Goal: Task Accomplishment & Management: Manage account settings

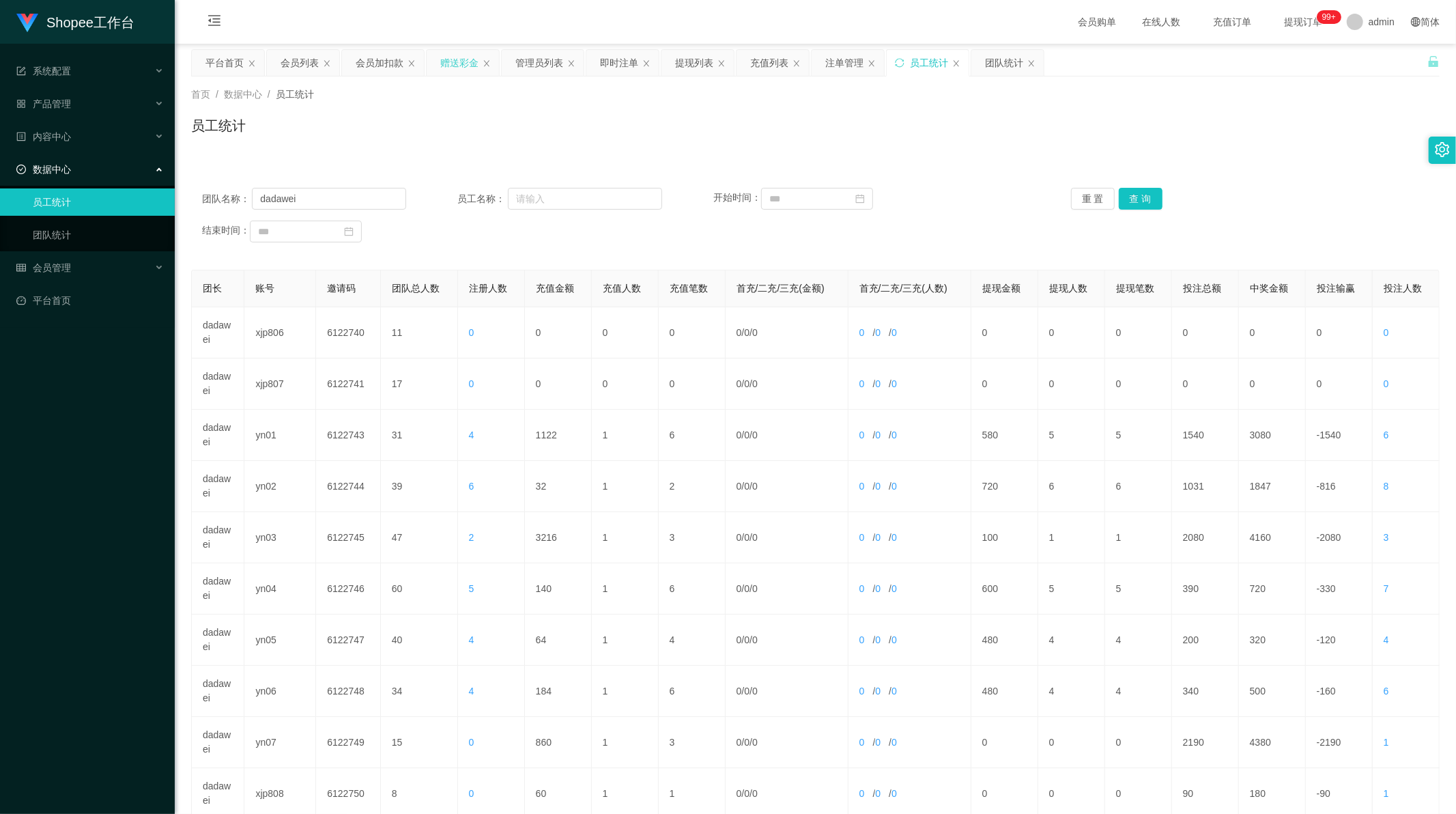
scroll to position [1, 0]
click at [454, 66] on div "赠送彩金" at bounding box center [458, 63] width 38 height 26
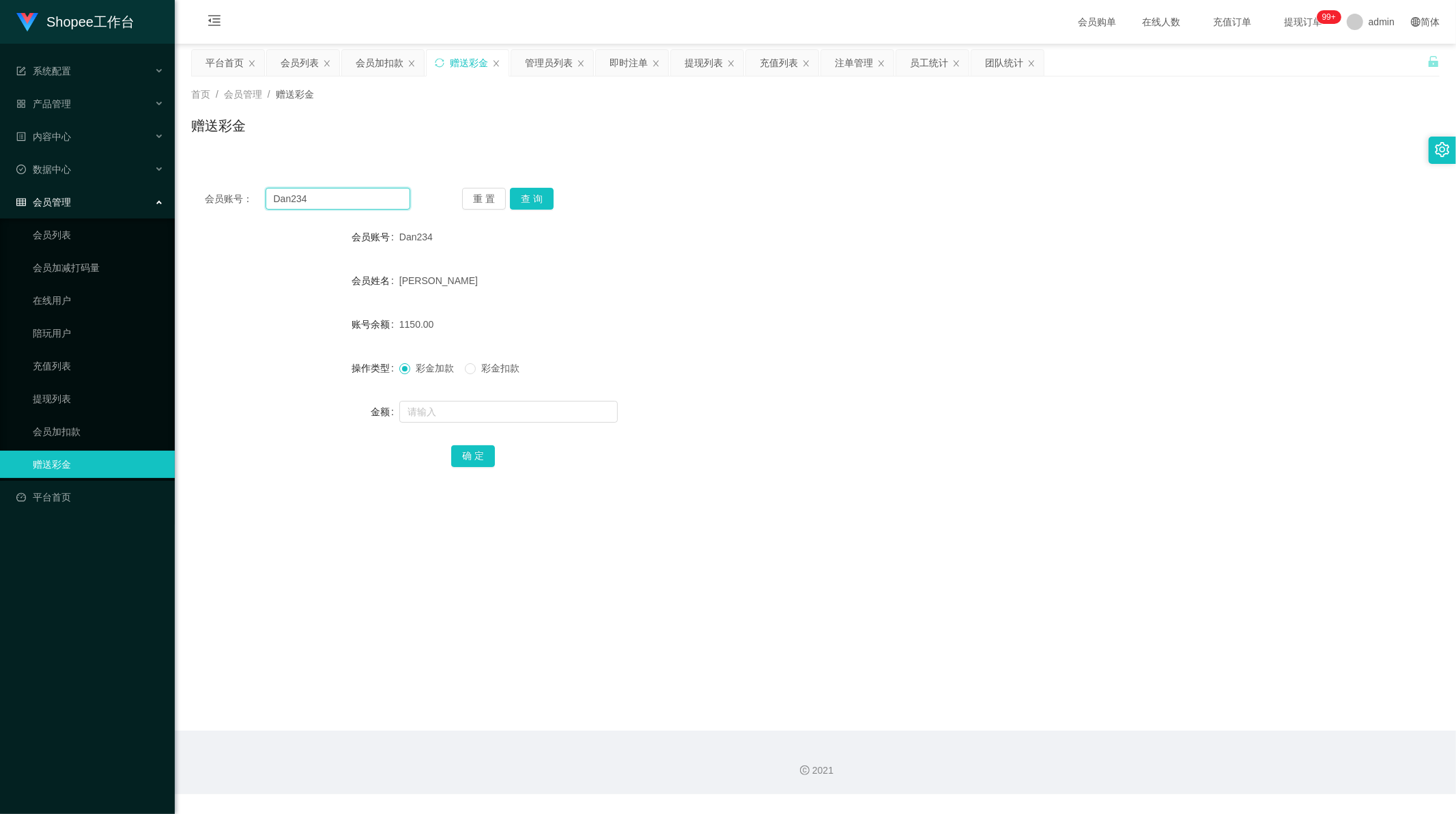
click at [305, 197] on input "Dan234" at bounding box center [338, 199] width 146 height 22
drag, startPoint x: 305, startPoint y: 197, endPoint x: 548, endPoint y: 196, distance: 243.0
click at [306, 196] on input "Dan234" at bounding box center [338, 199] width 146 height 22
paste input "Penny8422"
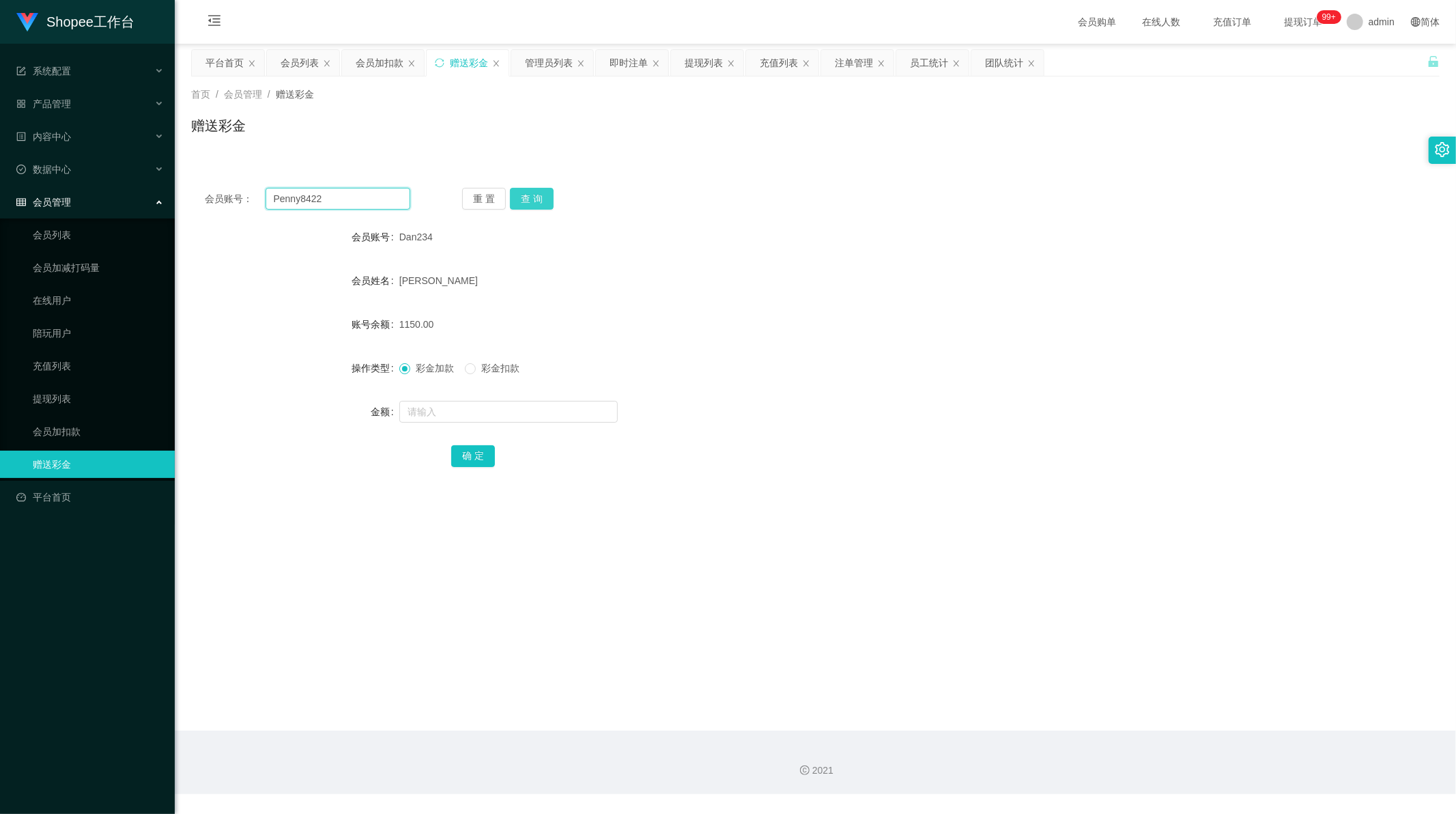
type input "Penny8422"
click at [537, 200] on button "查 询" at bounding box center [531, 199] width 43 height 22
click at [467, 410] on input "text" at bounding box center [509, 411] width 218 height 22
paste input "300"
type input "300"
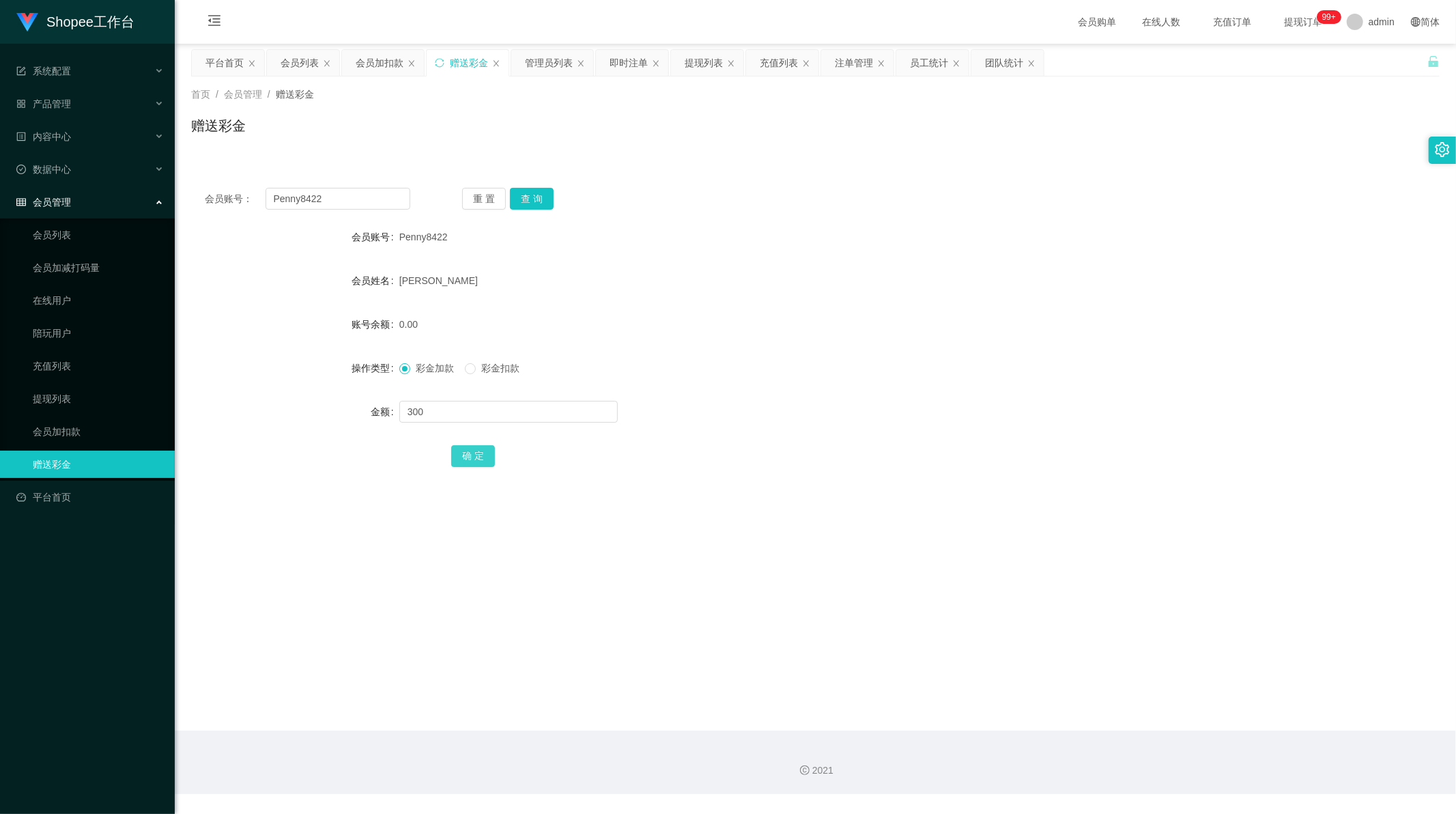
click at [460, 451] on button "确 定" at bounding box center [473, 456] width 43 height 22
click at [535, 188] on button "查 询" at bounding box center [531, 199] width 43 height 22
click at [453, 413] on input "text" at bounding box center [509, 411] width 218 height 22
paste input "300"
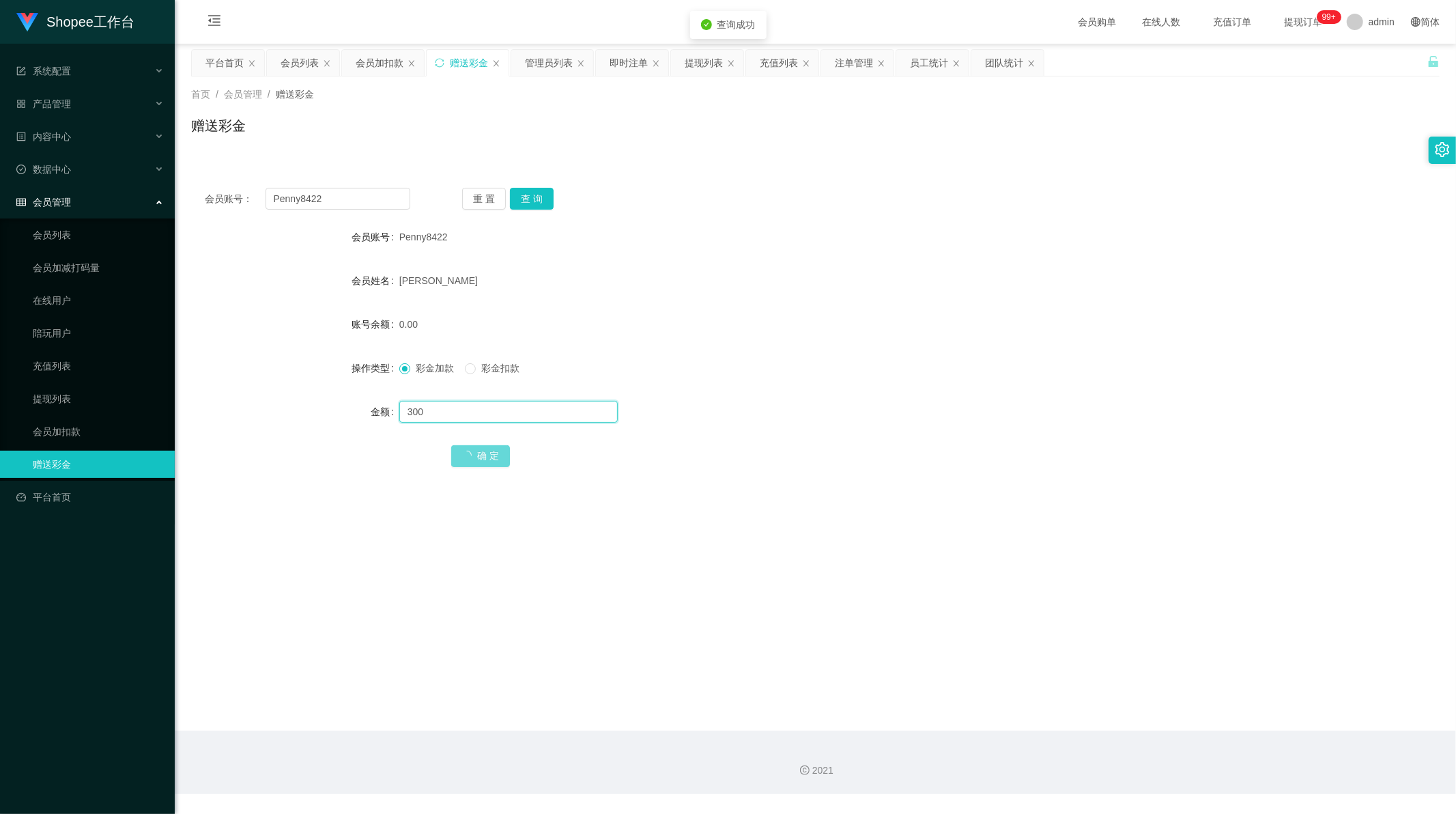
type input "300"
click at [469, 452] on span "确 定" at bounding box center [481, 455] width 59 height 11
click at [584, 342] on form "会员账号 Penny8422 会员姓名 [PERSON_NAME] Tee 账号余额 0.00 操作类型 彩金加款 彩金扣款 金额 300 确 定" at bounding box center [815, 346] width 1248 height 246
click at [522, 188] on button "查 询" at bounding box center [531, 199] width 43 height 22
click at [442, 418] on input "text" at bounding box center [509, 411] width 218 height 22
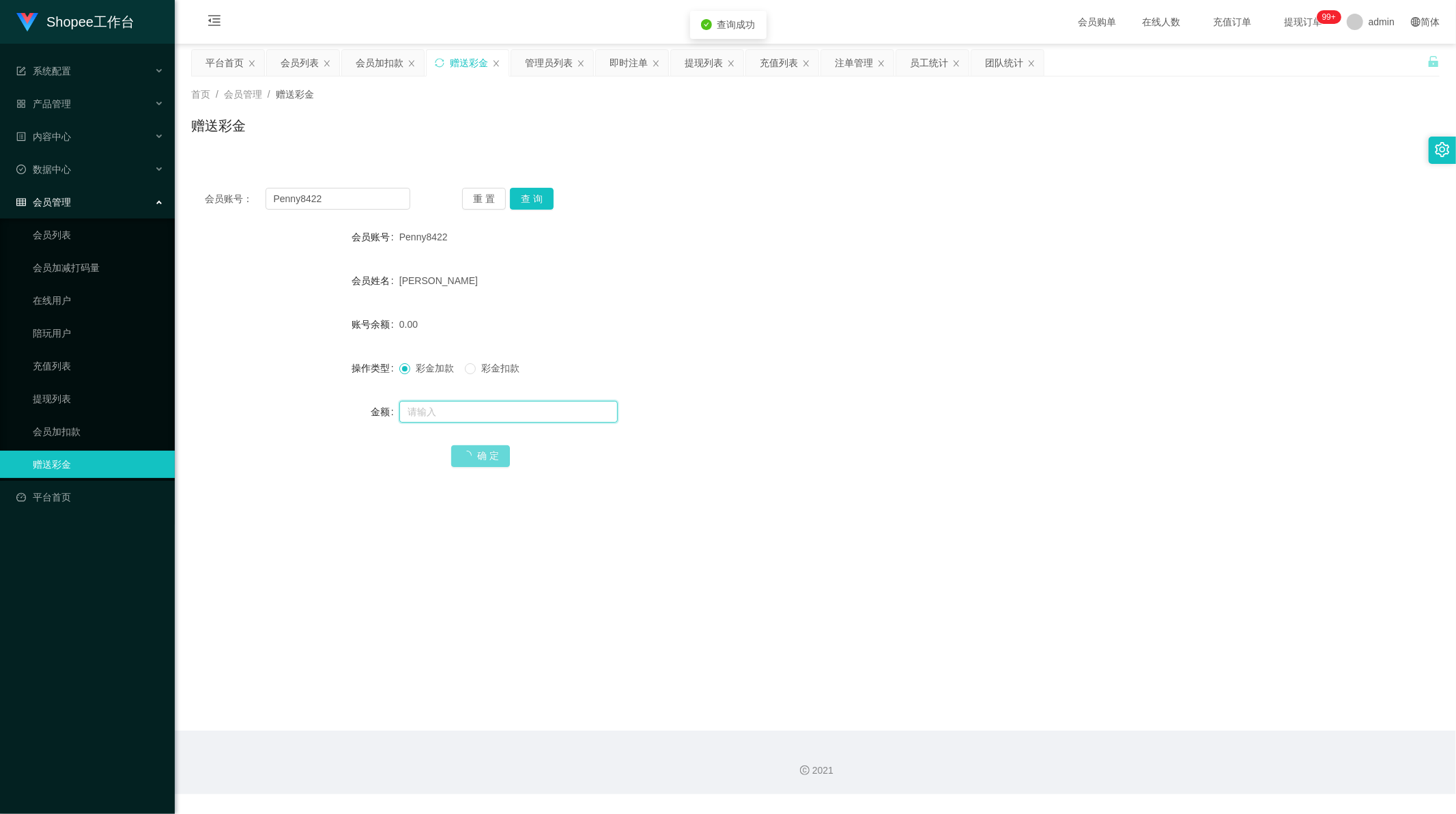
click at [442, 418] on input "text" at bounding box center [509, 411] width 218 height 22
type input "300"
click at [796, 534] on main "关闭左侧 关闭右侧 关闭其它 刷新页面 平台首页 会员列表 会员加扣款 赠送彩金 管理员列表 即时注单 提现列表 充值列表 注单管理 员工统计 团队统计 首页…" at bounding box center [816, 387] width 1281 height 687
click at [762, 565] on main "关闭左侧 关闭右侧 关闭其它 刷新页面 平台首页 会员列表 会员加扣款 赠送彩金 管理员列表 即时注单 提现列表 充值列表 注单管理 员工统计 团队统计 首页…" at bounding box center [816, 387] width 1281 height 687
click at [52, 433] on link "会员加扣款" at bounding box center [97, 432] width 131 height 28
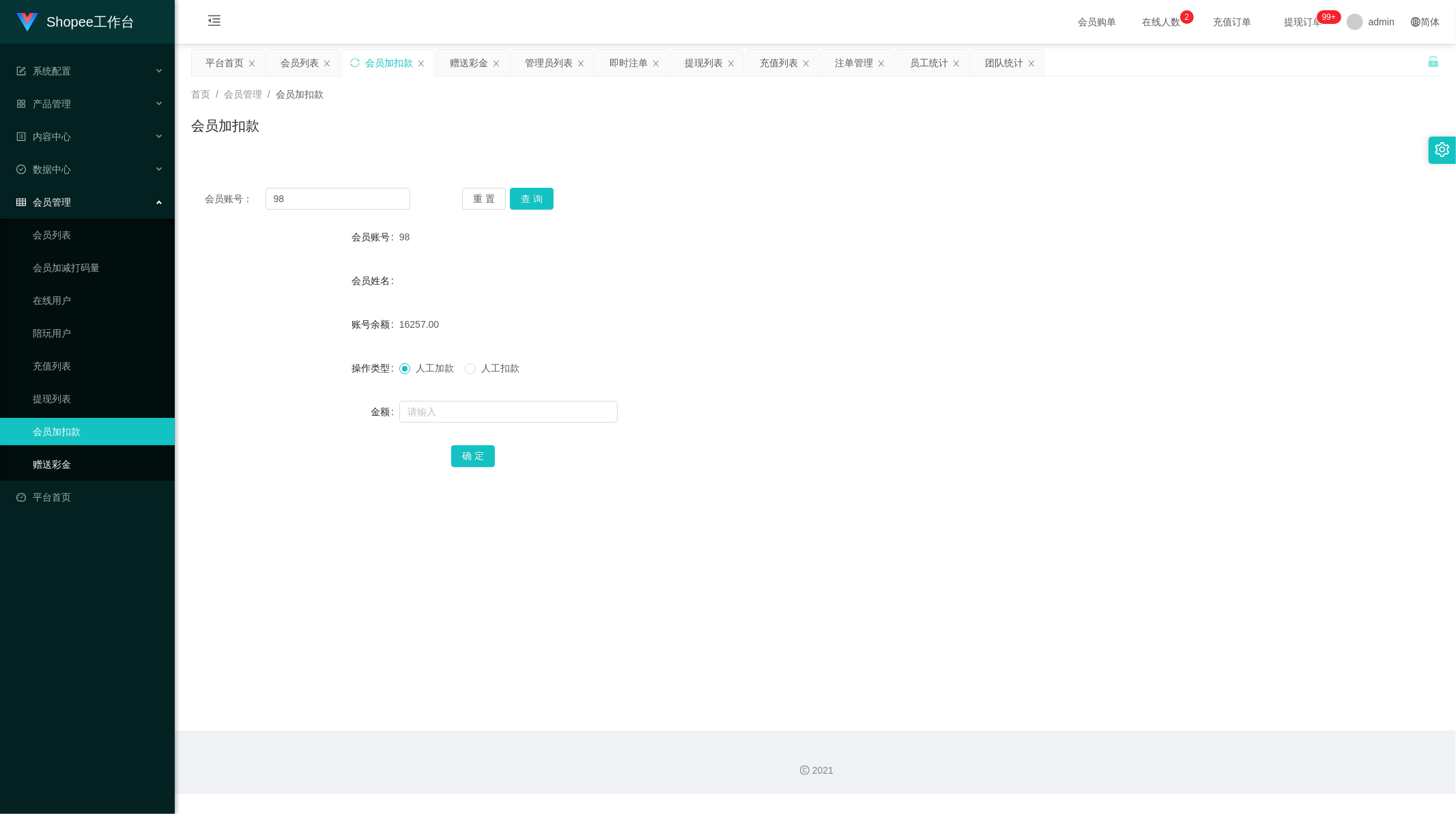
click at [53, 459] on link "赠送彩金" at bounding box center [97, 465] width 131 height 28
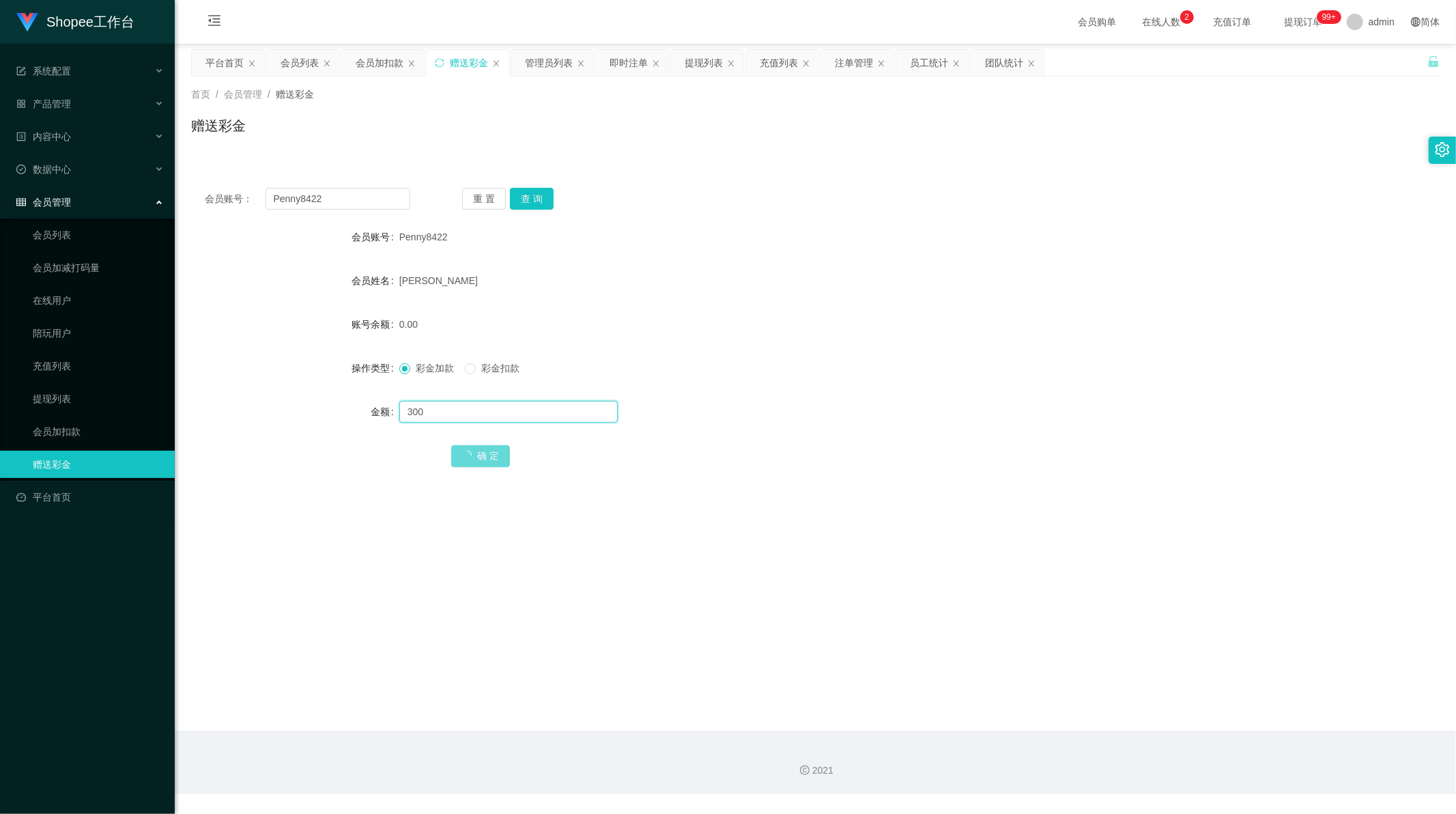
click at [462, 420] on input "300" at bounding box center [509, 411] width 218 height 22
click at [630, 278] on div "[PERSON_NAME]" at bounding box center [763, 281] width 728 height 28
click at [1368, 22] on span "admin" at bounding box center [1381, 22] width 26 height 43
click at [1367, 60] on span "退出登录" at bounding box center [1367, 59] width 38 height 11
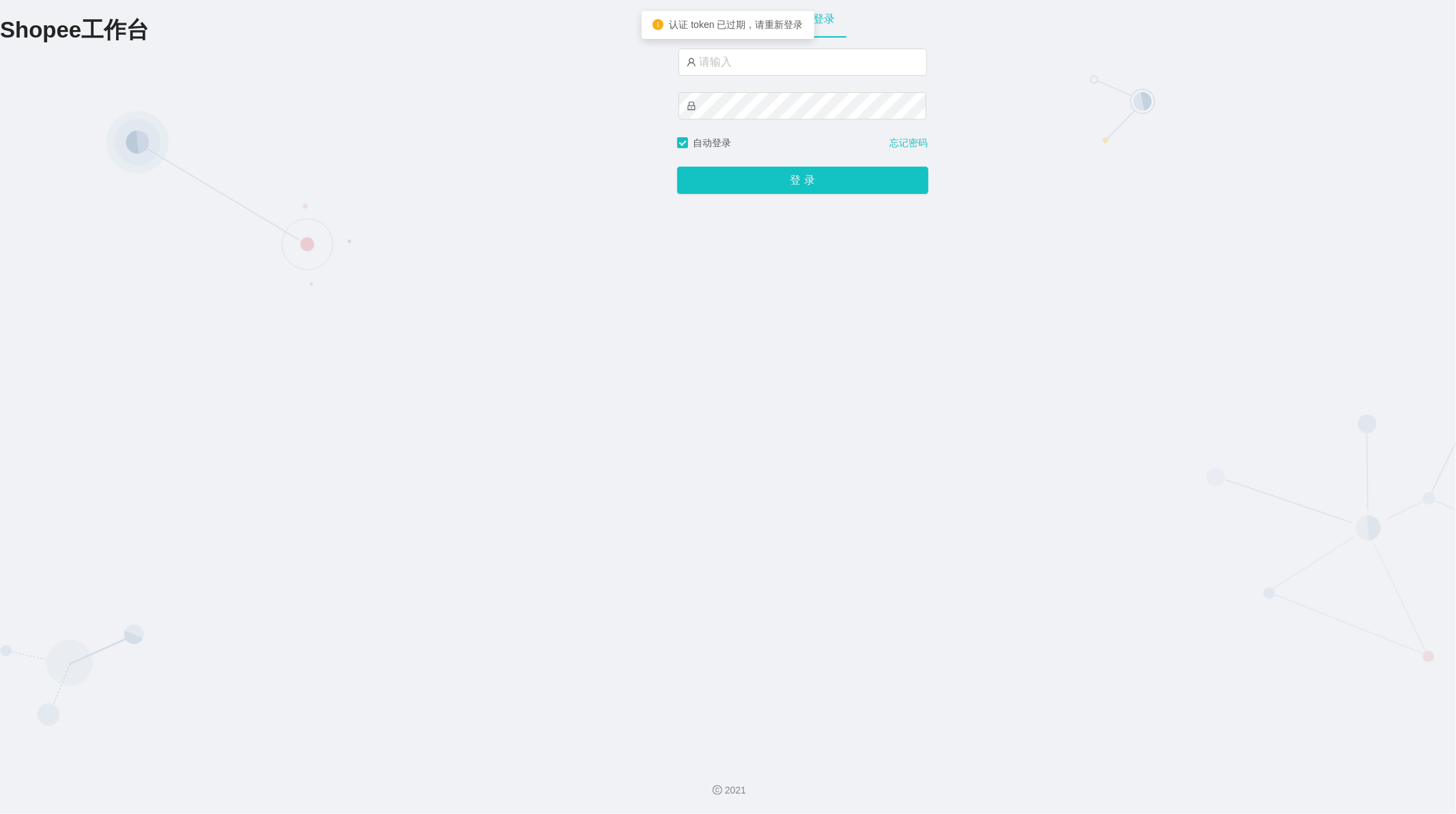
click at [734, 276] on div "账户密码登录 自动登录 忘记密码 登 录" at bounding box center [802, 375] width 251 height 750
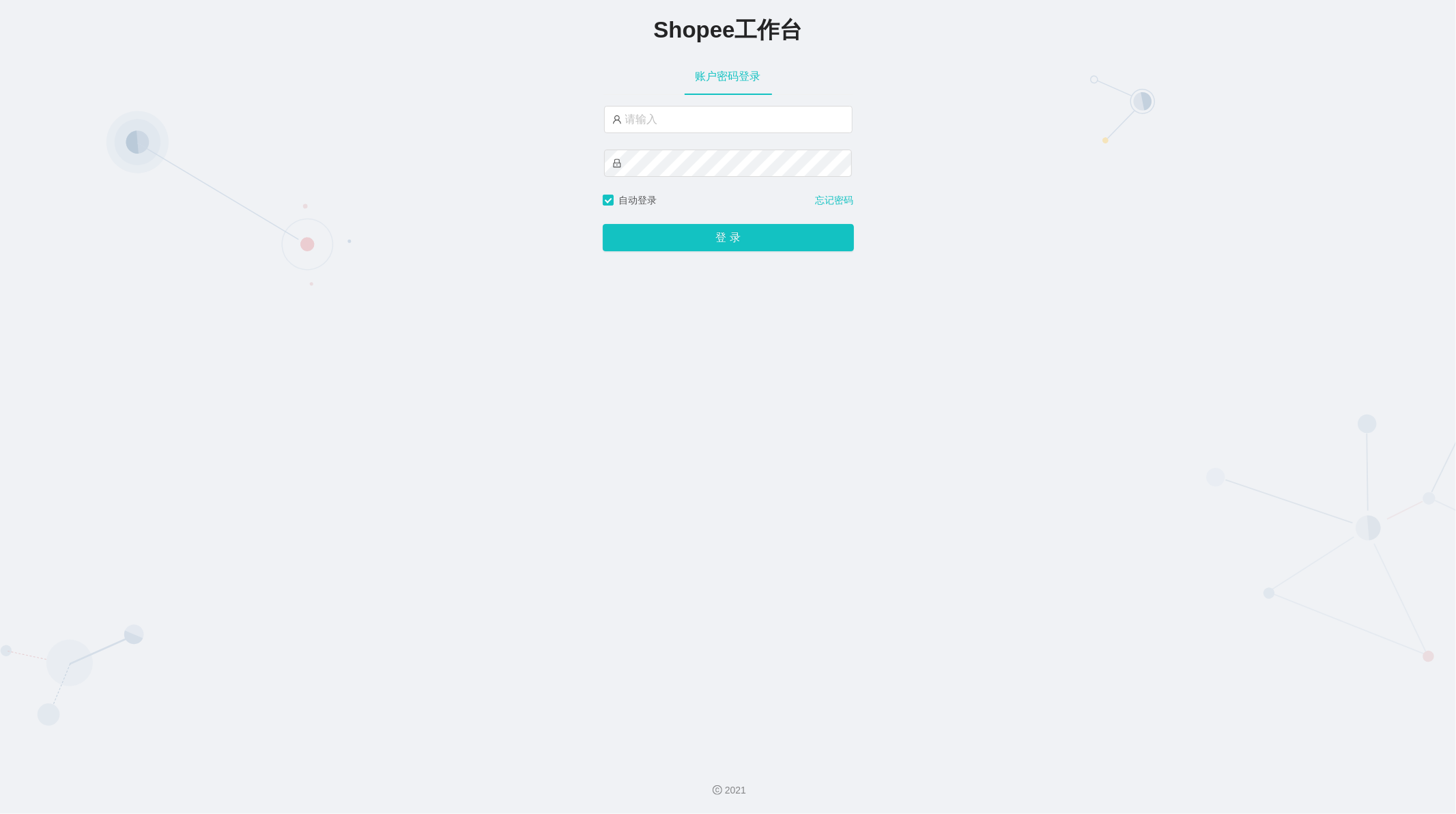
click at [504, 509] on div "Shopee工作台 账户密码登录 自动登录 忘记密码 登 录" at bounding box center [728, 375] width 1456 height 750
click at [680, 123] on input "text" at bounding box center [728, 120] width 248 height 28
type input "admin"
click at [674, 233] on button "登 录" at bounding box center [728, 238] width 251 height 28
click at [658, 242] on button "登 录" at bounding box center [728, 238] width 251 height 28
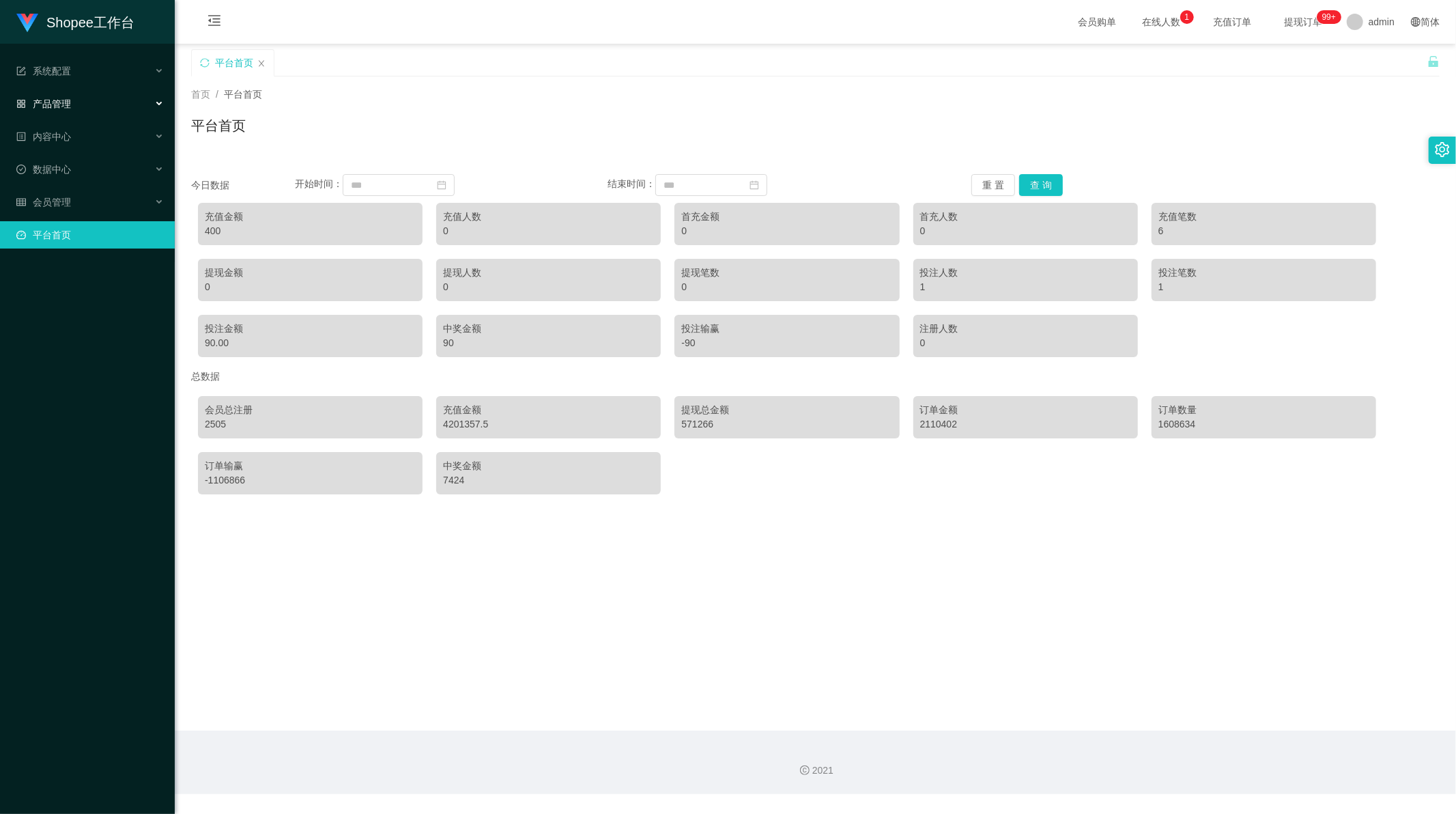
click at [66, 99] on span "产品管理" at bounding box center [43, 103] width 54 height 11
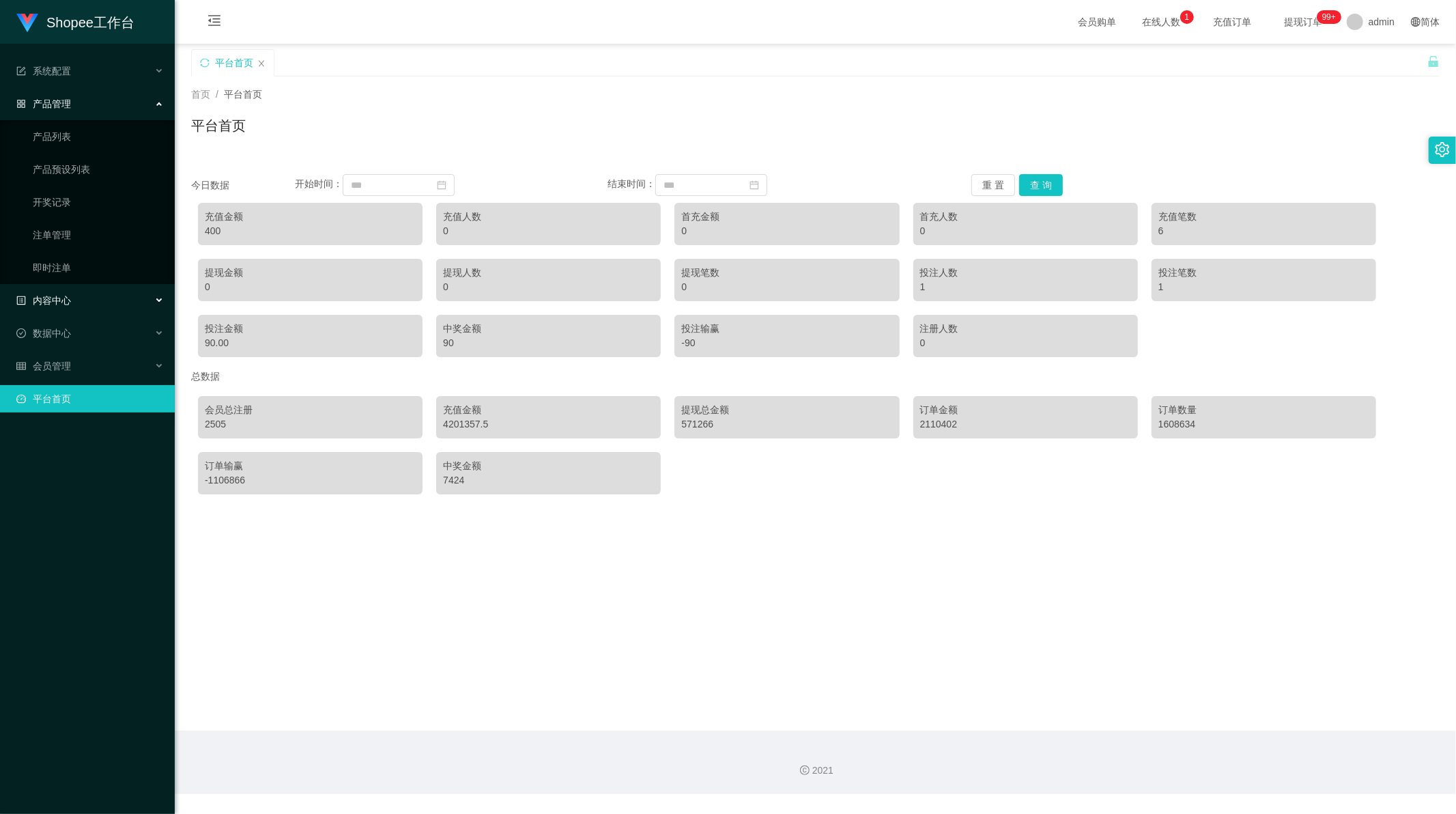
click at [59, 301] on span "内容中心" at bounding box center [43, 300] width 54 height 11
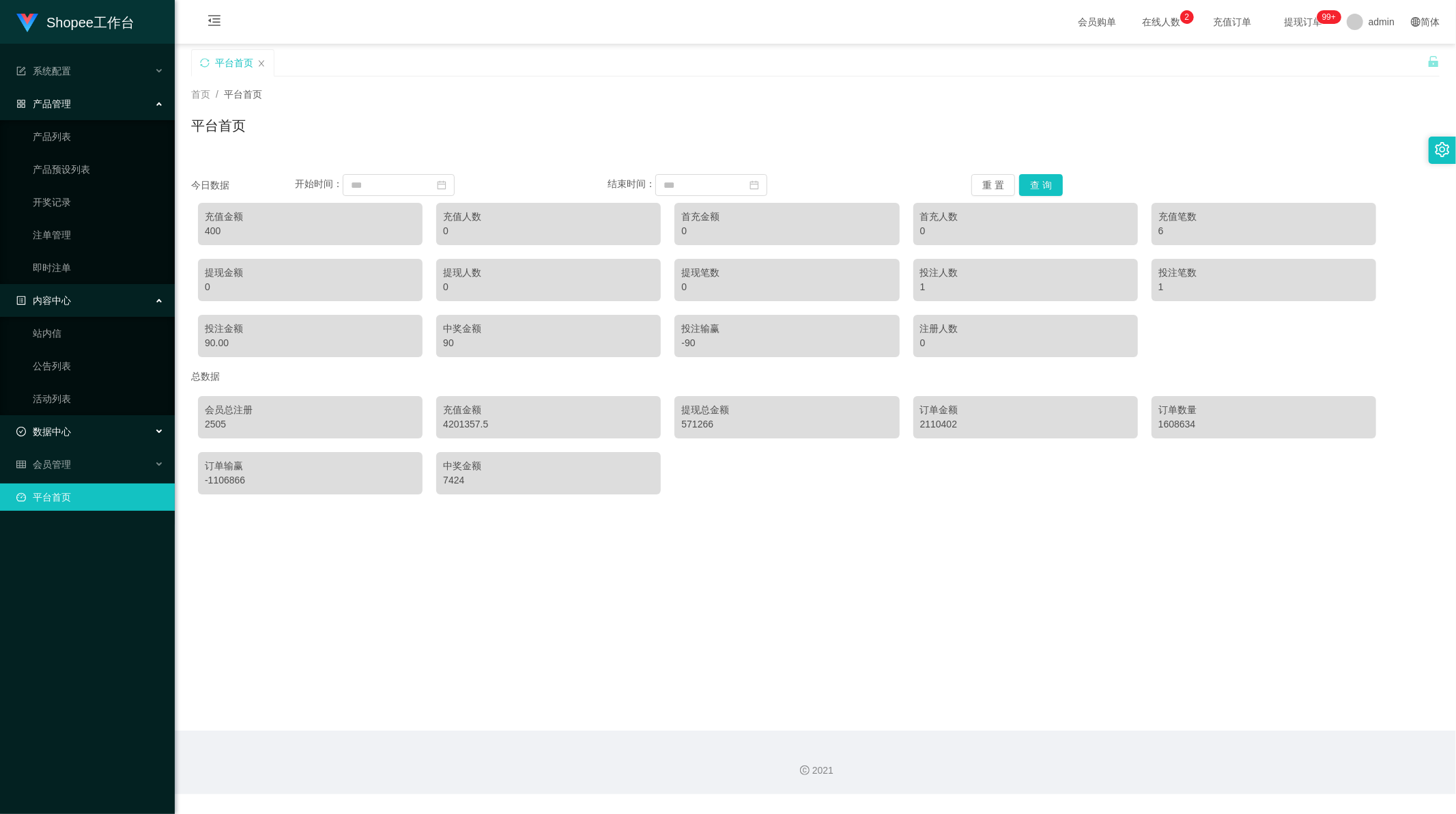
click at [62, 431] on span "数据中心" at bounding box center [43, 431] width 54 height 11
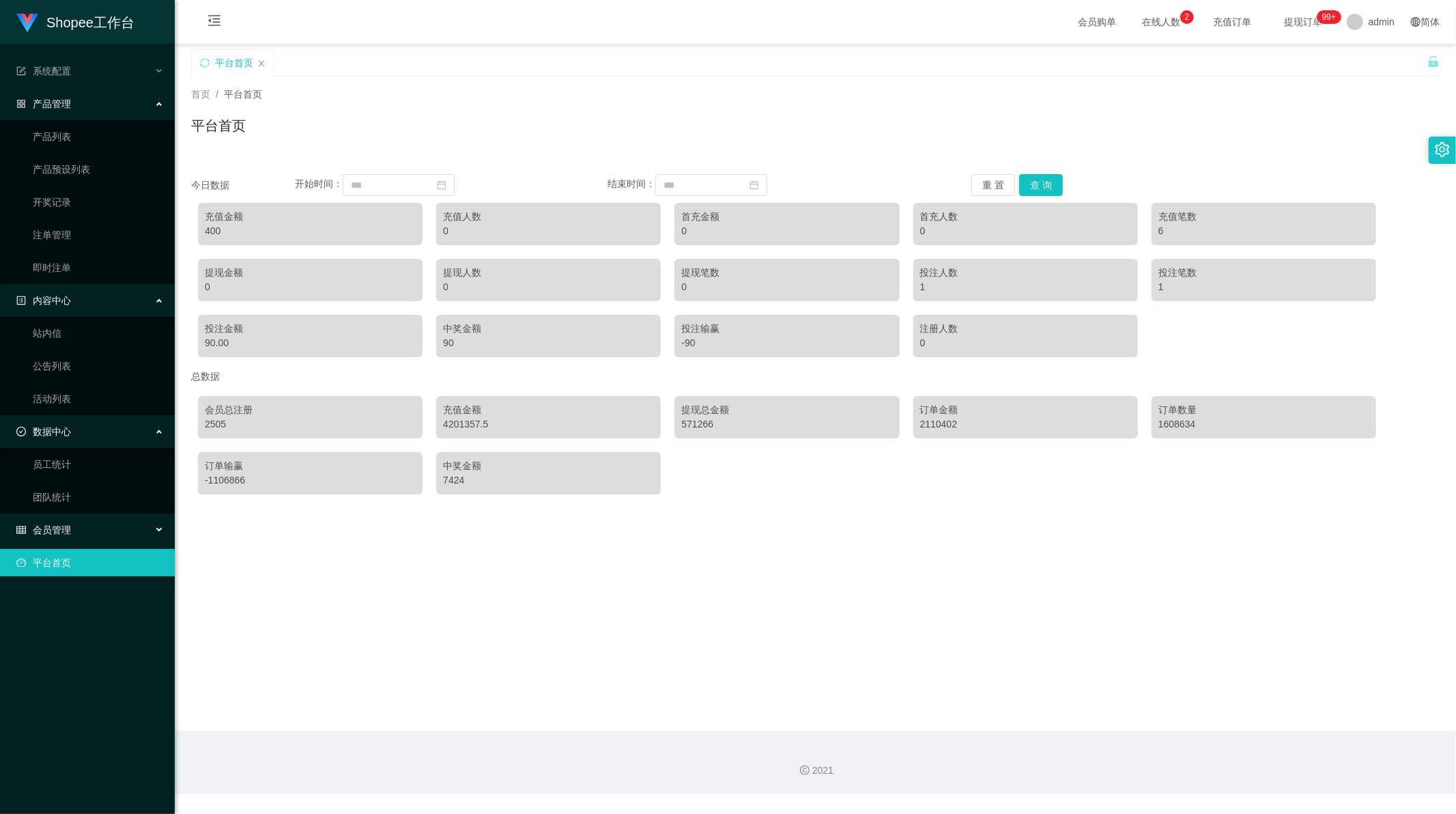
click at [57, 535] on div "会员管理" at bounding box center [88, 530] width 175 height 28
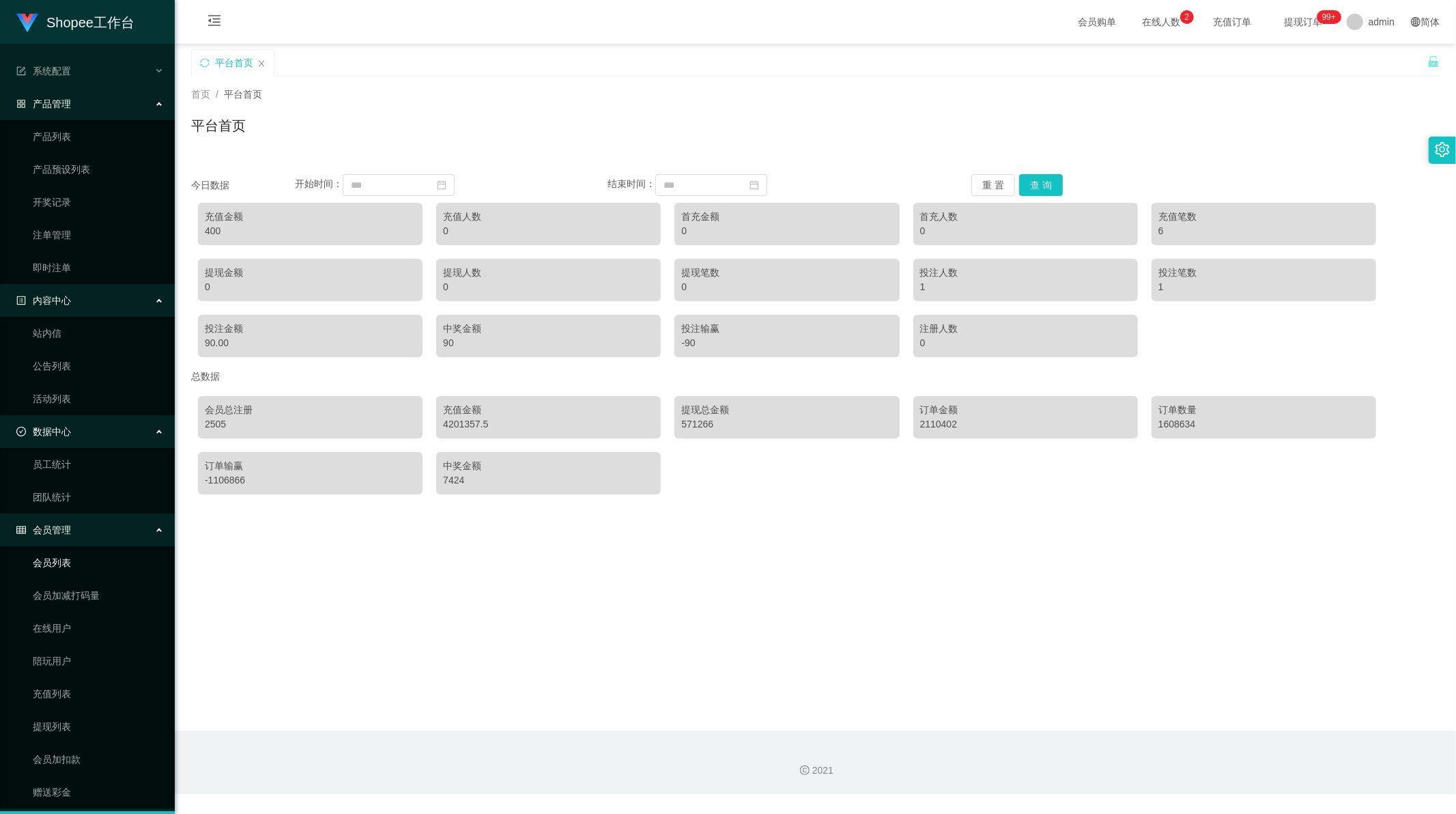
click at [60, 563] on link "会员列表" at bounding box center [97, 563] width 131 height 28
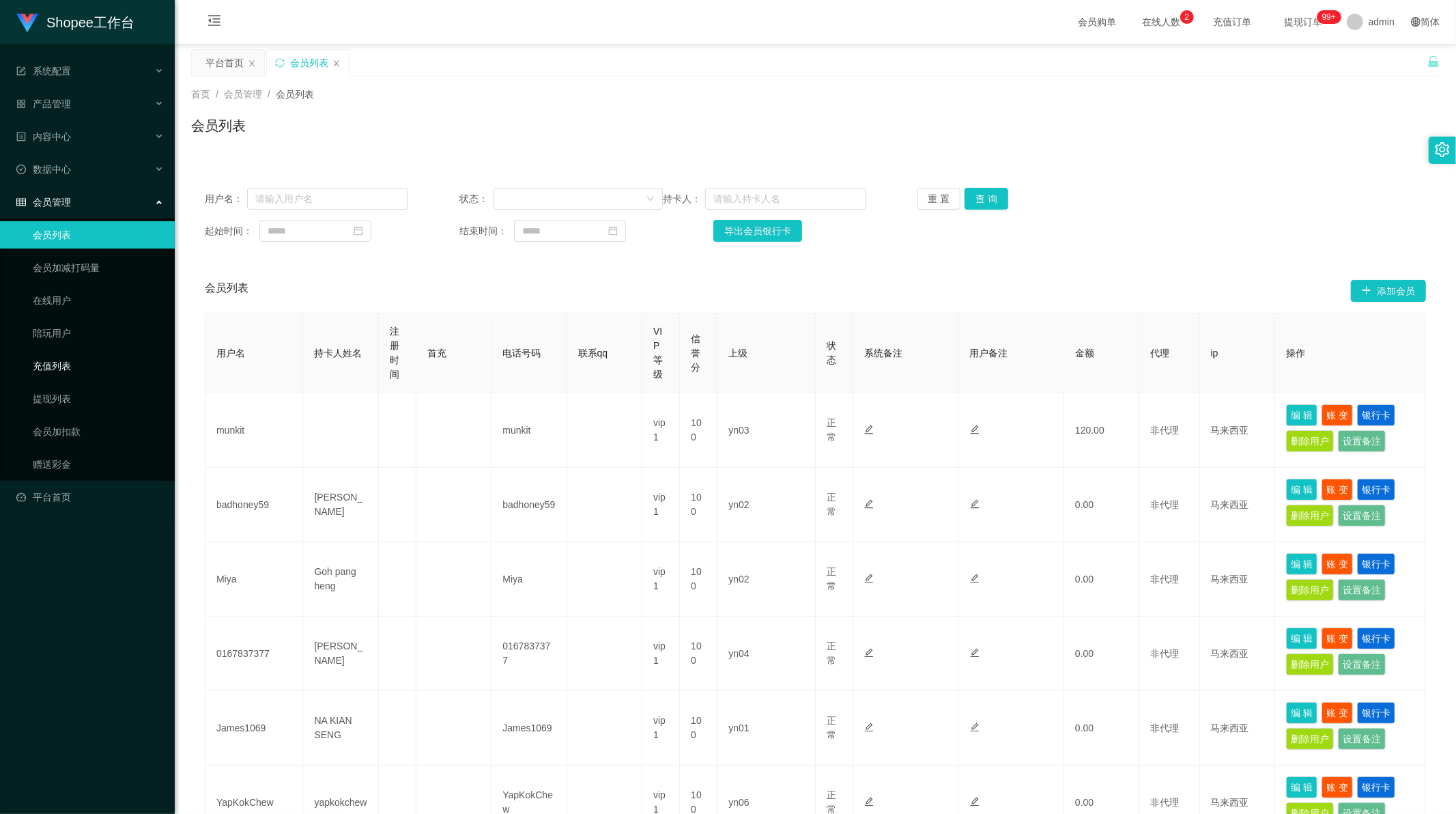
click at [60, 365] on link "充值列表" at bounding box center [97, 366] width 131 height 28
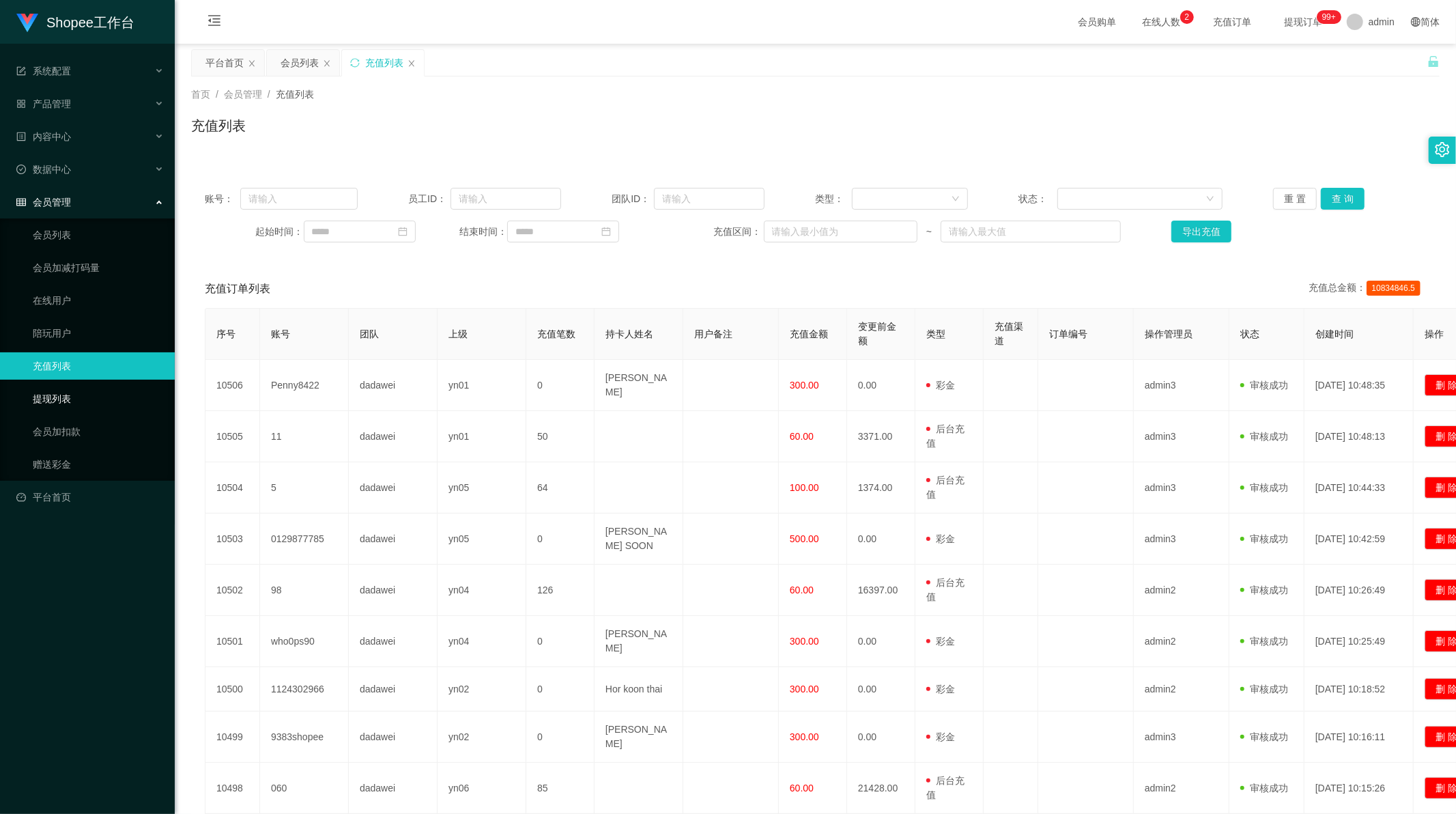
click at [65, 398] on link "提现列表" at bounding box center [97, 399] width 131 height 28
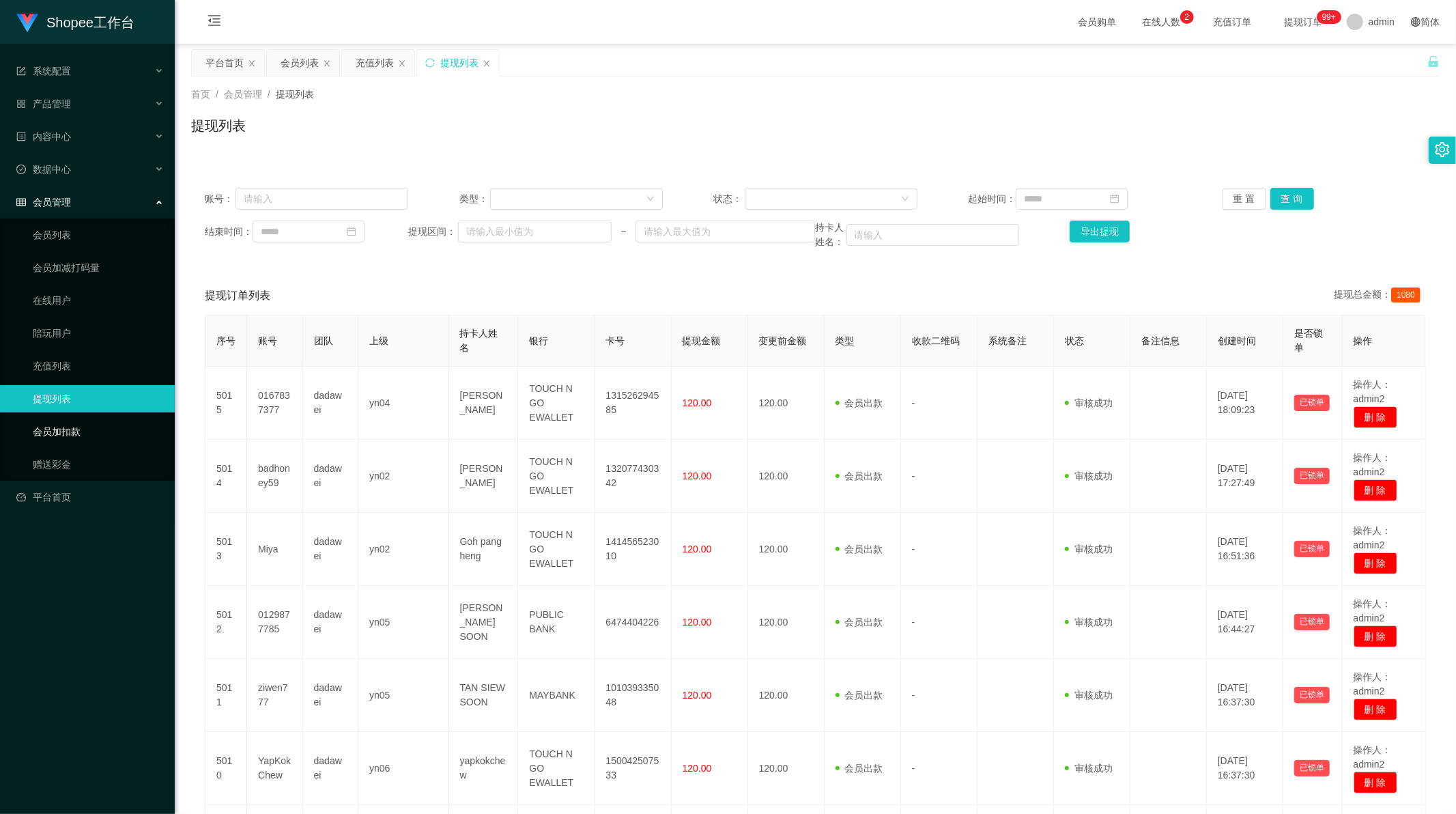
click at [71, 432] on link "会员加扣款" at bounding box center [97, 432] width 131 height 28
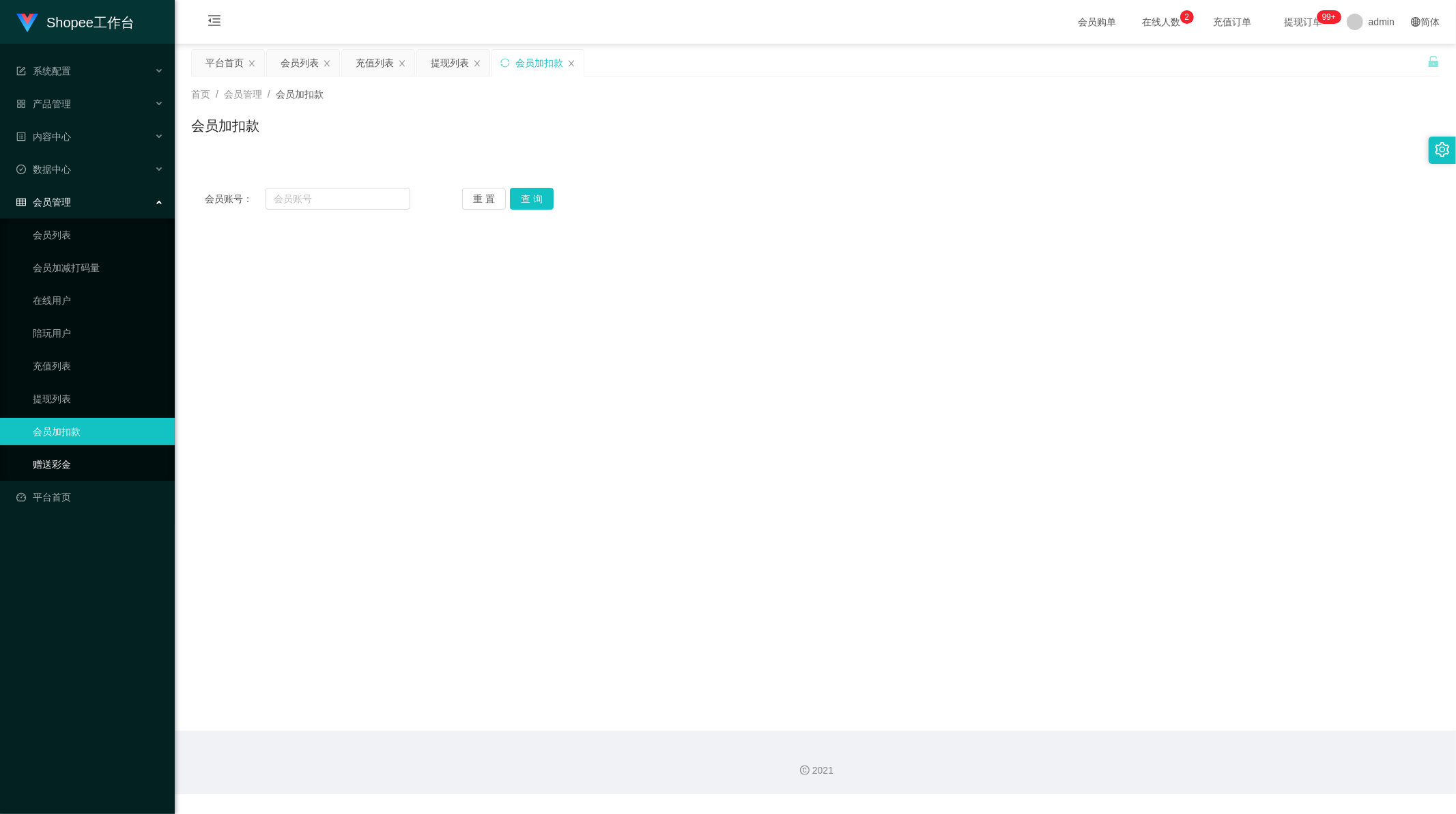
click at [59, 467] on link "赠送彩金" at bounding box center [97, 465] width 131 height 28
click at [66, 166] on span "数据中心" at bounding box center [43, 168] width 54 height 11
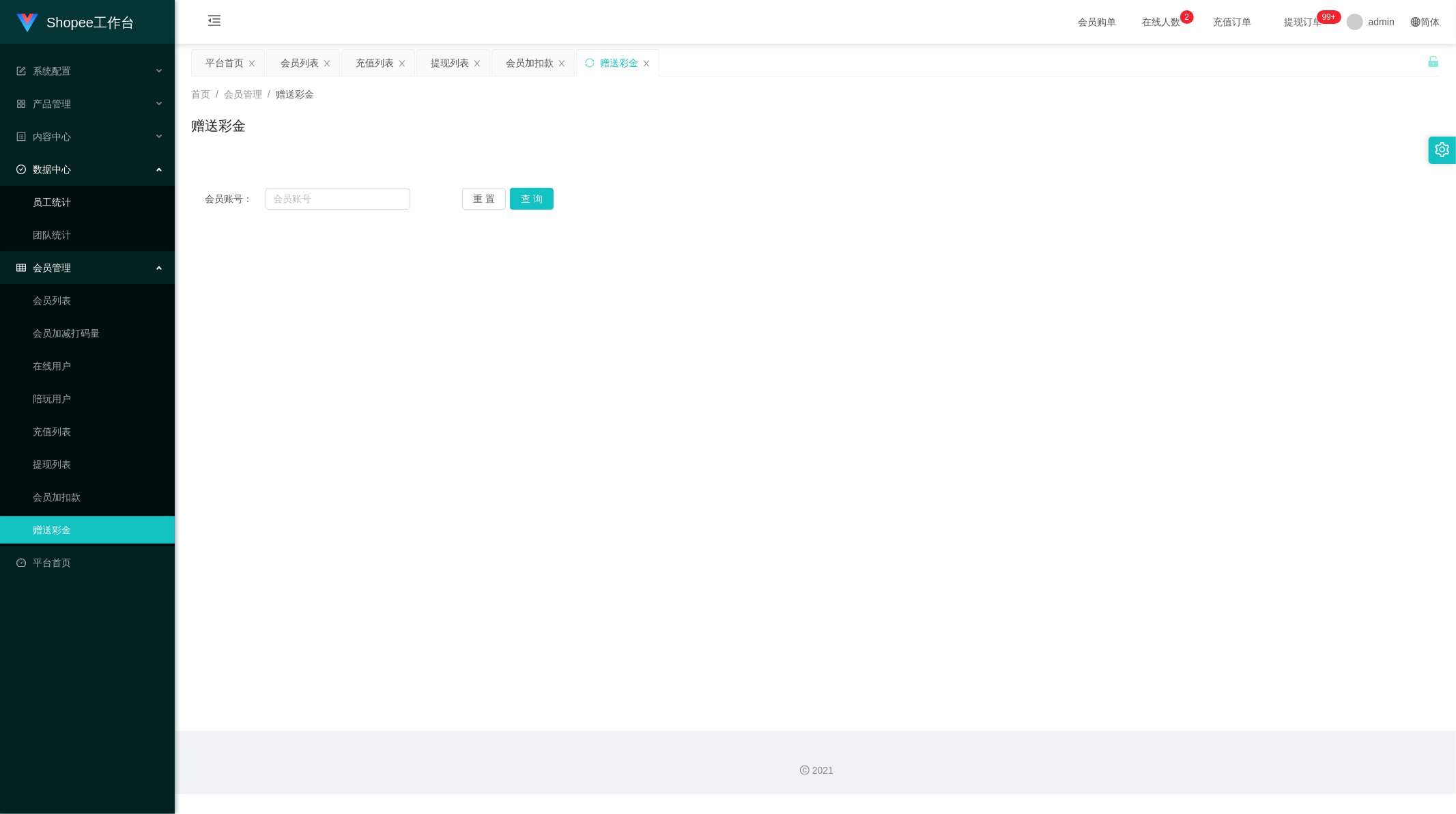
click at [68, 199] on link "员工统计" at bounding box center [97, 202] width 131 height 28
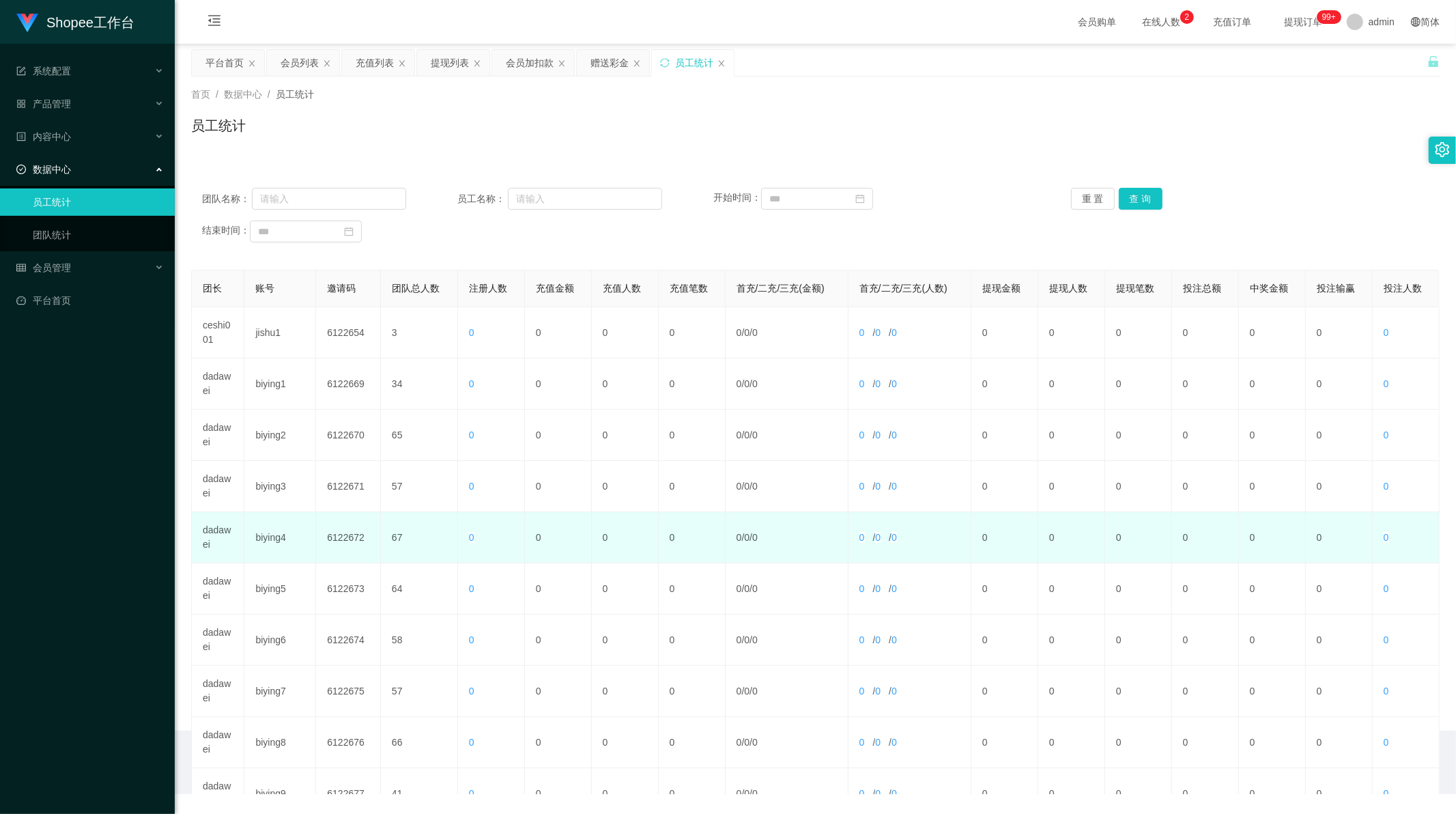
click at [490, 560] on td "0" at bounding box center [491, 537] width 67 height 51
